Goal: Task Accomplishment & Management: Use online tool/utility

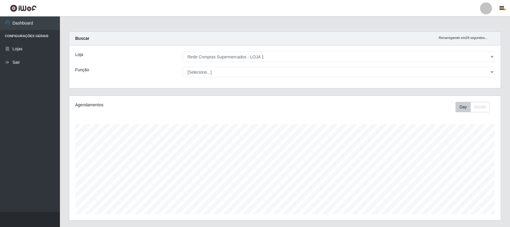
select select "158"
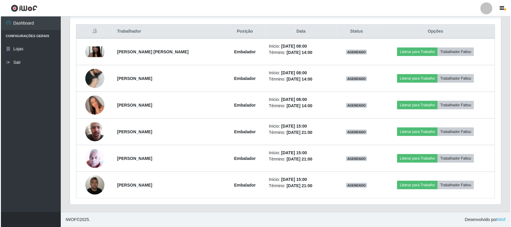
scroll to position [225, 0]
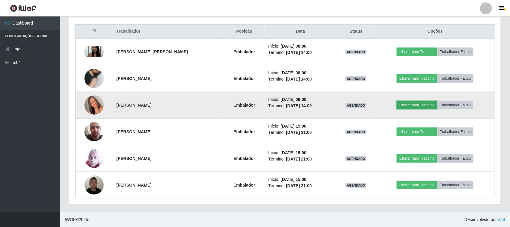
click at [413, 103] on button "Liberar para Trabalho" at bounding box center [416, 105] width 40 height 8
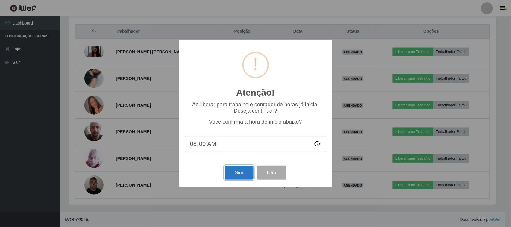
click at [243, 174] on button "Sim" at bounding box center [239, 173] width 29 height 14
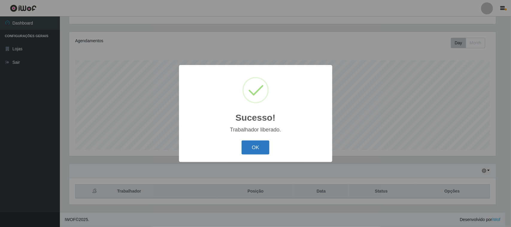
click at [257, 145] on button "OK" at bounding box center [256, 147] width 28 height 14
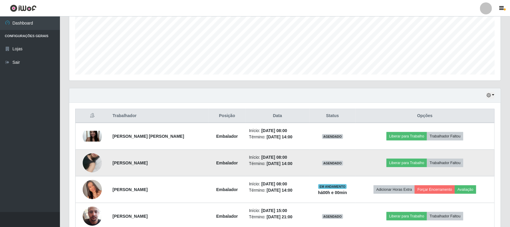
scroll to position [177, 0]
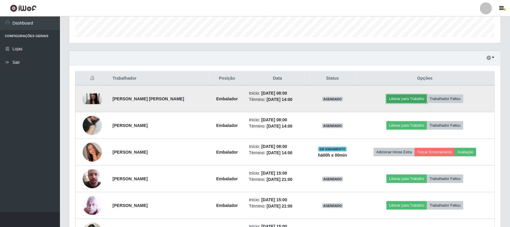
click at [406, 99] on button "Liberar para Trabalho" at bounding box center [406, 99] width 40 height 8
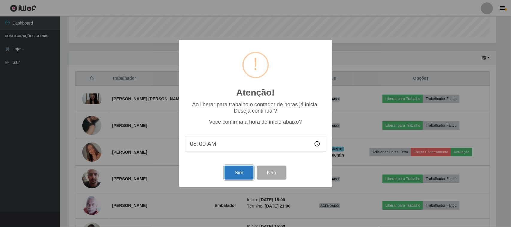
click at [243, 174] on button "Sim" at bounding box center [239, 173] width 29 height 14
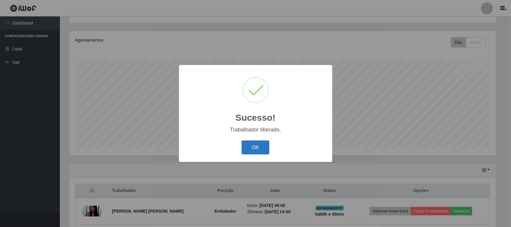
click at [242, 149] on button "OK" at bounding box center [256, 147] width 28 height 14
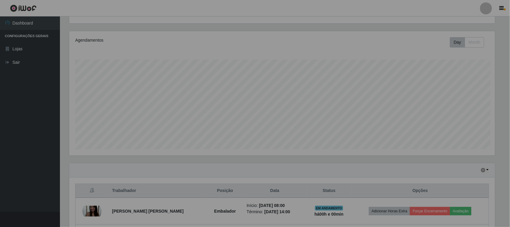
scroll to position [177, 0]
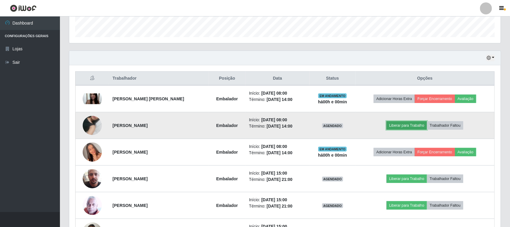
click at [403, 128] on button "Liberar para Trabalho" at bounding box center [406, 125] width 40 height 8
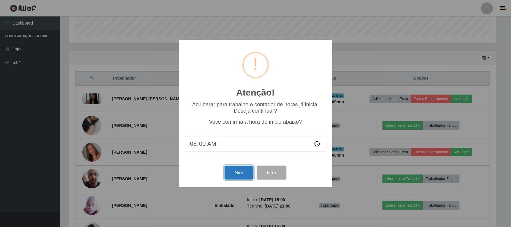
click at [242, 177] on button "Sim" at bounding box center [239, 173] width 29 height 14
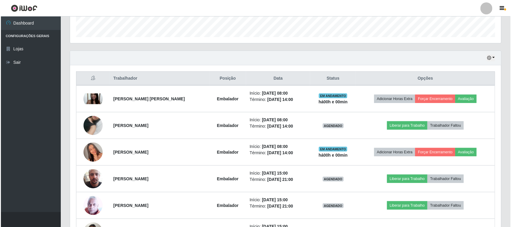
scroll to position [0, 0]
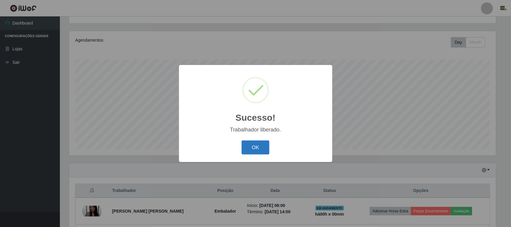
click at [258, 152] on button "OK" at bounding box center [256, 147] width 28 height 14
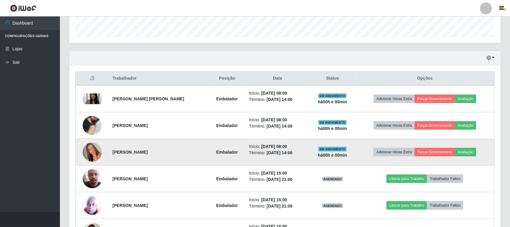
click at [90, 154] on img at bounding box center [92, 152] width 19 height 34
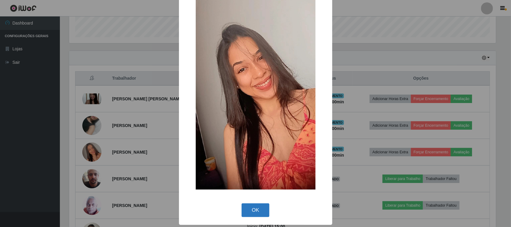
click at [259, 207] on button "OK" at bounding box center [256, 210] width 28 height 14
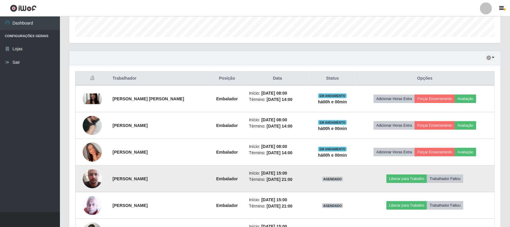
click at [95, 180] on img at bounding box center [92, 179] width 19 height 34
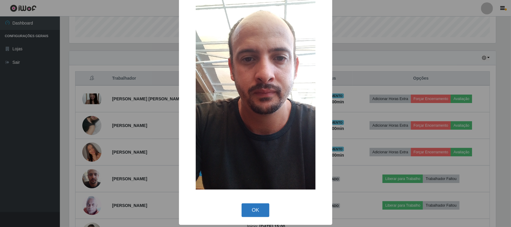
click at [255, 205] on button "OK" at bounding box center [256, 210] width 28 height 14
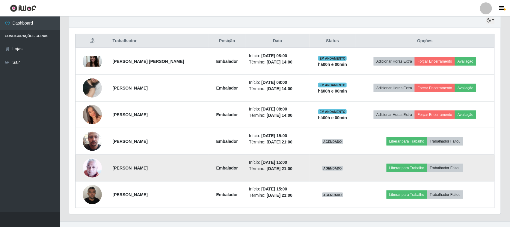
click at [96, 167] on img at bounding box center [92, 167] width 19 height 19
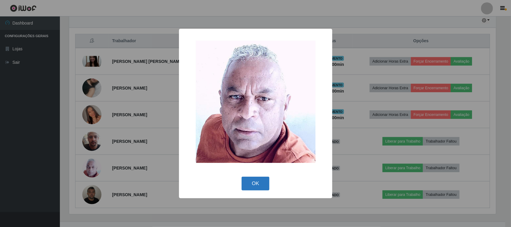
click at [260, 182] on button "OK" at bounding box center [256, 184] width 28 height 14
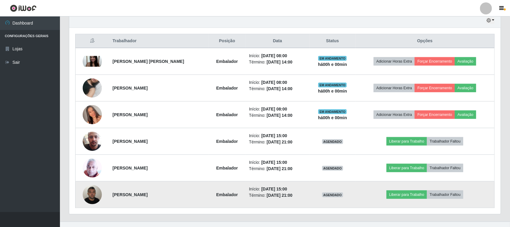
click at [92, 197] on img at bounding box center [92, 194] width 19 height 25
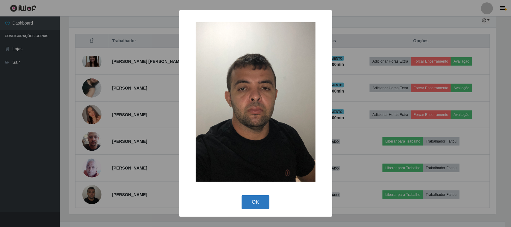
click at [256, 200] on button "OK" at bounding box center [256, 202] width 28 height 14
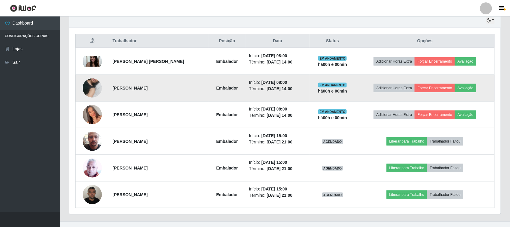
click at [92, 87] on img at bounding box center [92, 88] width 19 height 34
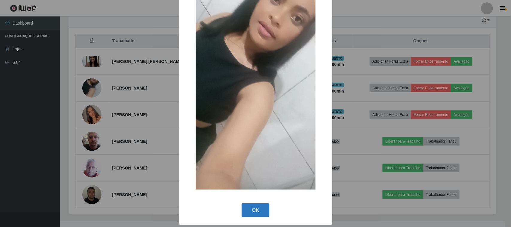
click at [252, 206] on button "OK" at bounding box center [256, 210] width 28 height 14
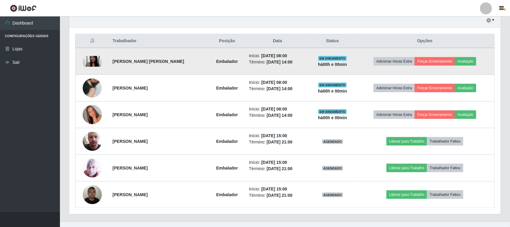
click at [93, 60] on img at bounding box center [92, 61] width 19 height 11
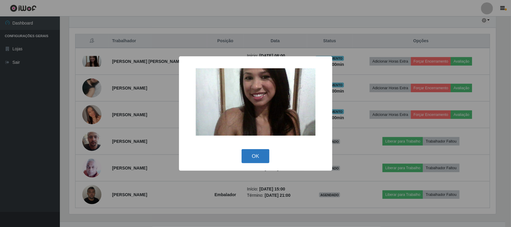
click at [256, 154] on button "OK" at bounding box center [256, 156] width 28 height 14
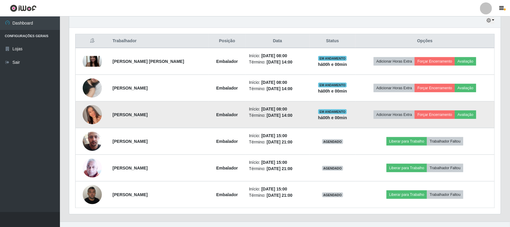
click at [90, 112] on img at bounding box center [92, 115] width 19 height 34
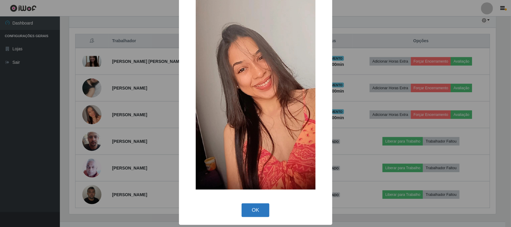
click at [252, 207] on button "OK" at bounding box center [256, 210] width 28 height 14
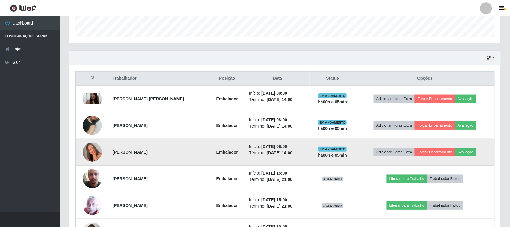
scroll to position [214, 0]
